Goal: Task Accomplishment & Management: Manage account settings

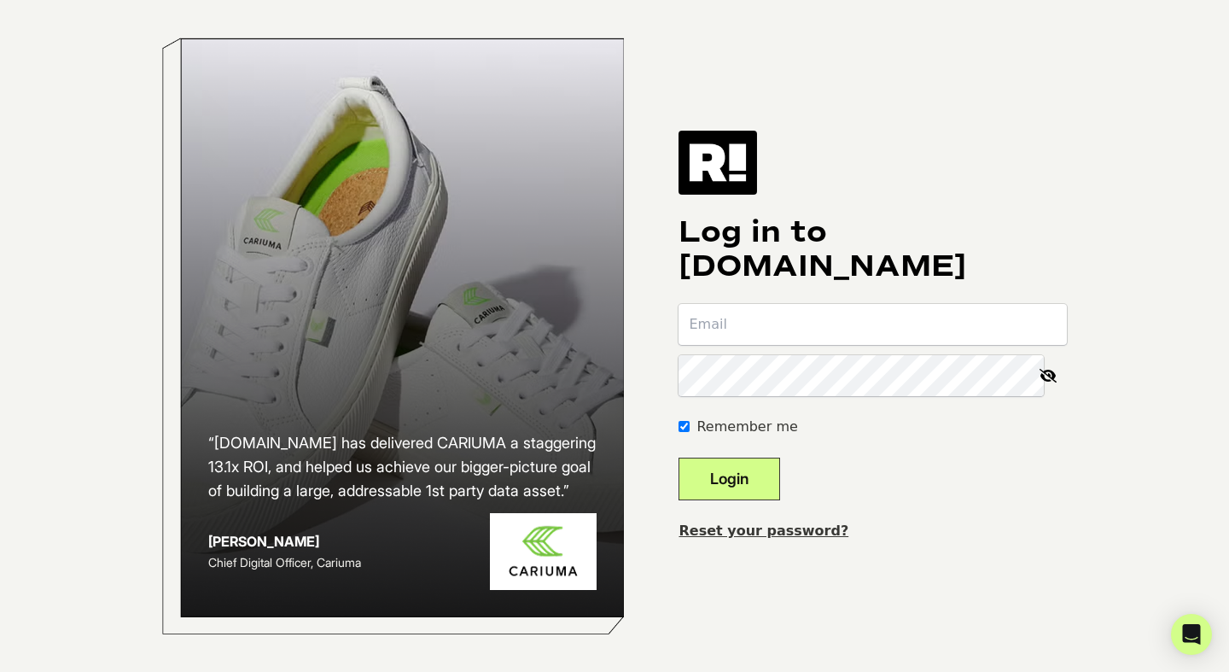
click at [750, 329] on input "email" at bounding box center [873, 324] width 388 height 41
paste input "[EMAIL_ADDRESS][DOMAIN_NAME]"
type input "jordan@ourkindra.com"
click at [758, 472] on button "Login" at bounding box center [730, 479] width 102 height 43
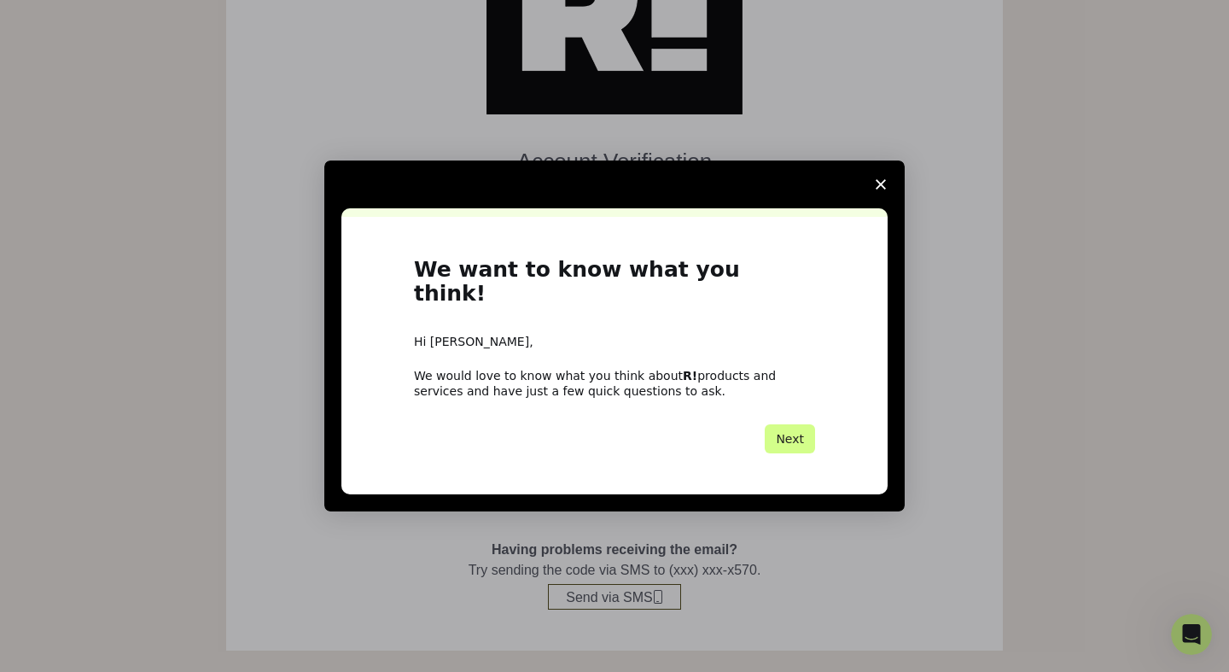
click at [881, 190] on polygon "Close survey" at bounding box center [881, 184] width 10 height 10
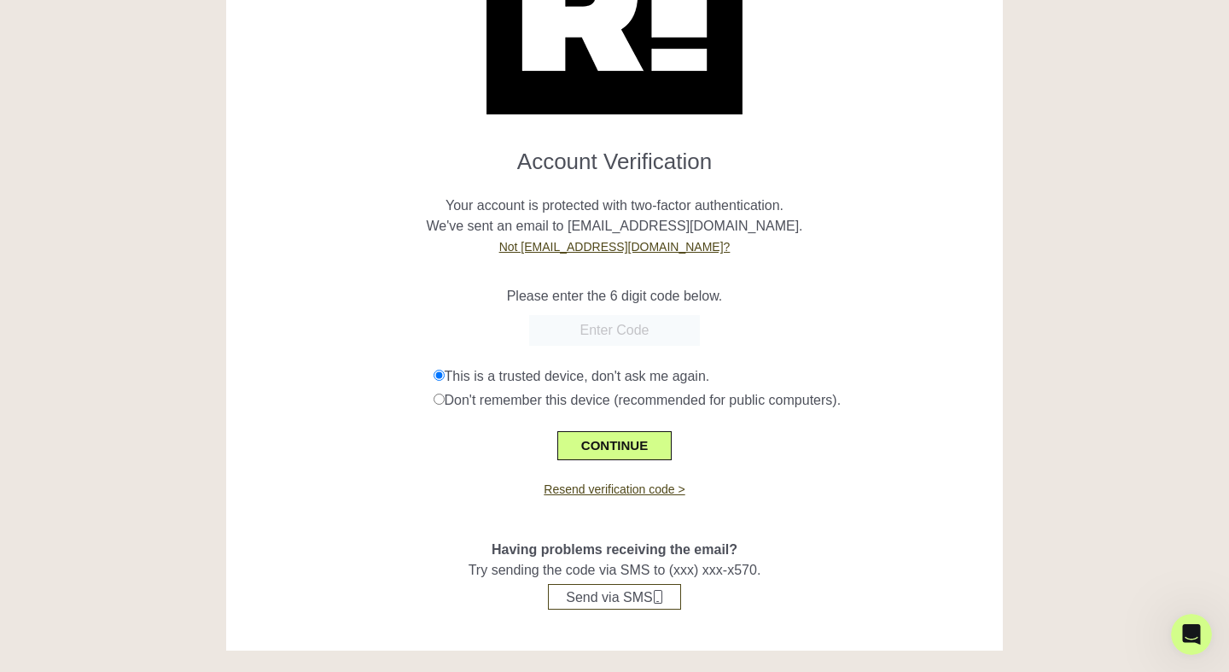
scroll to position [158, 0]
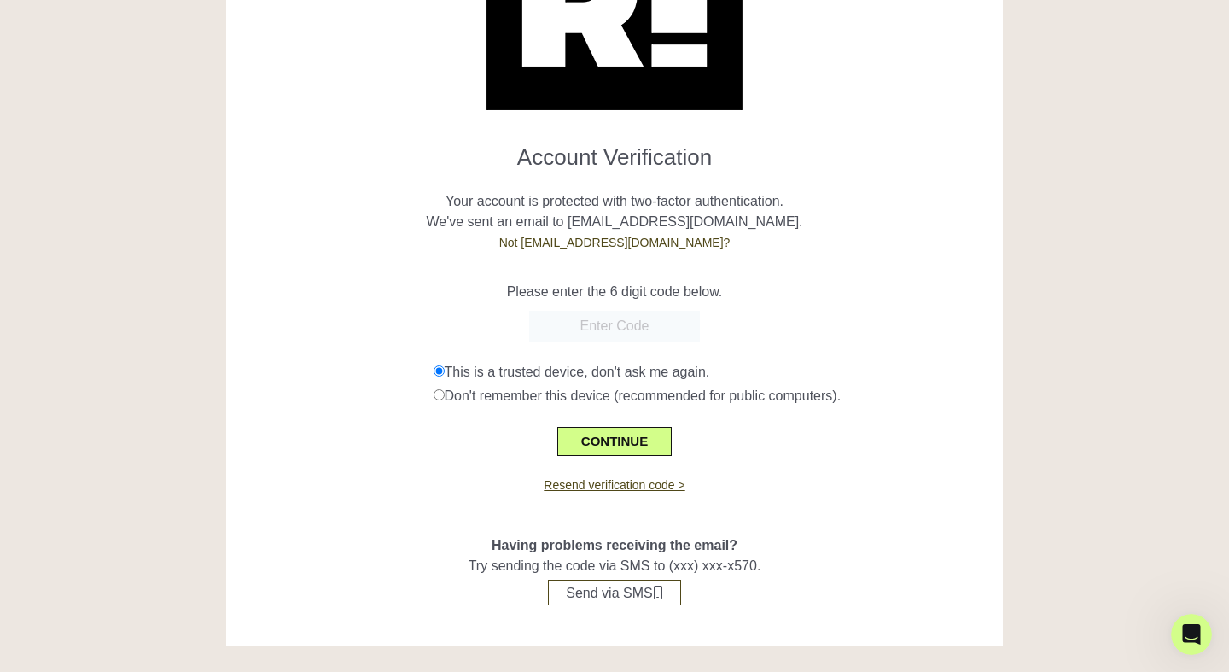
click at [613, 328] on input "text" at bounding box center [614, 326] width 171 height 31
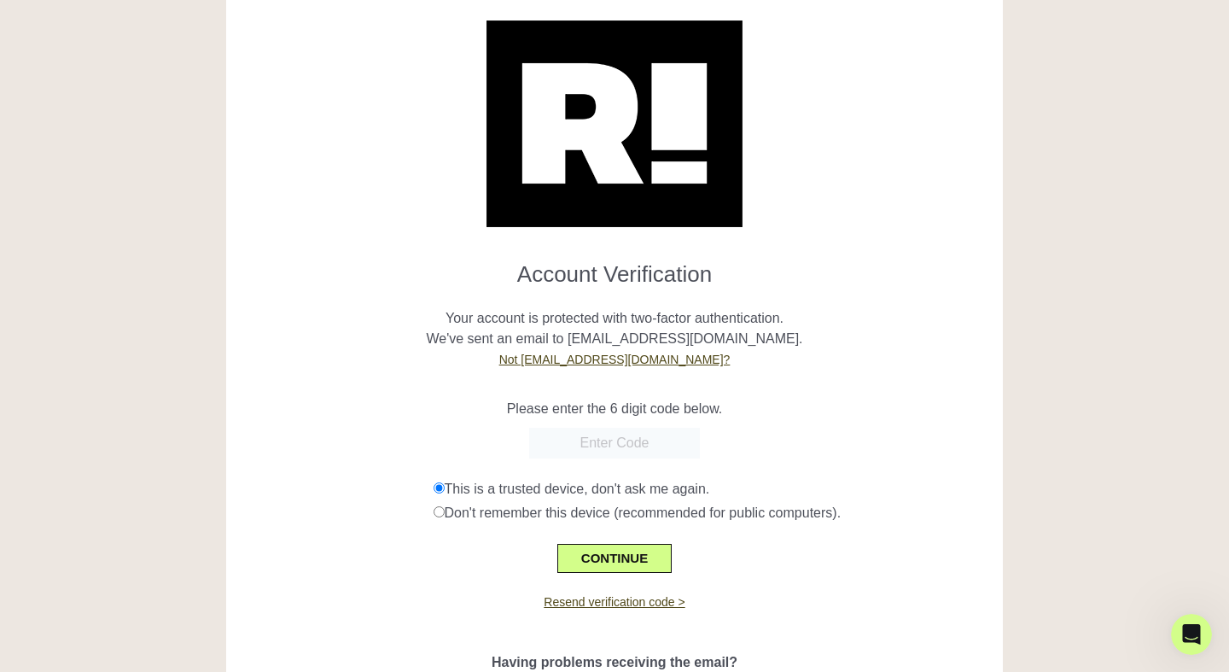
scroll to position [39, 0]
